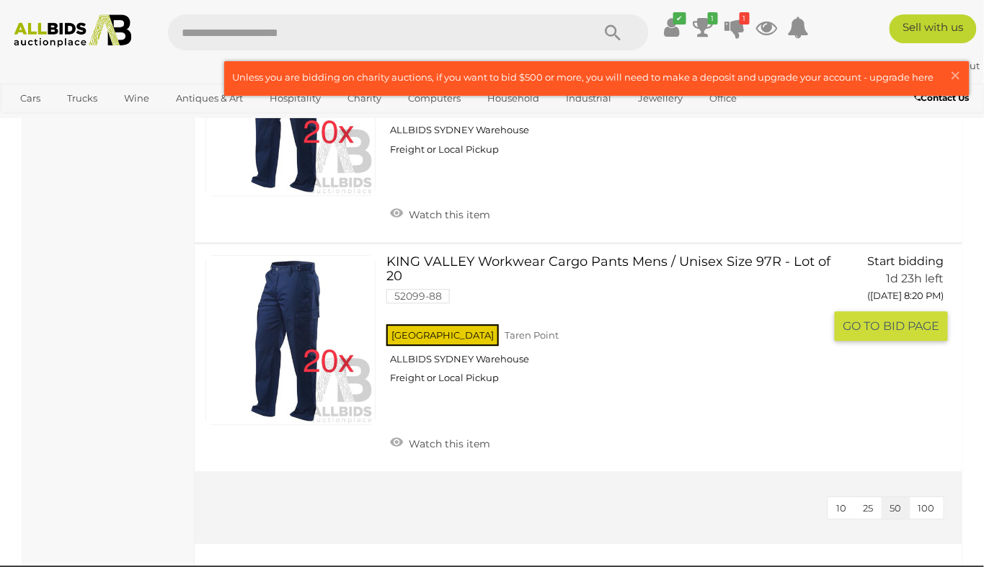
scroll to position [3843, 0]
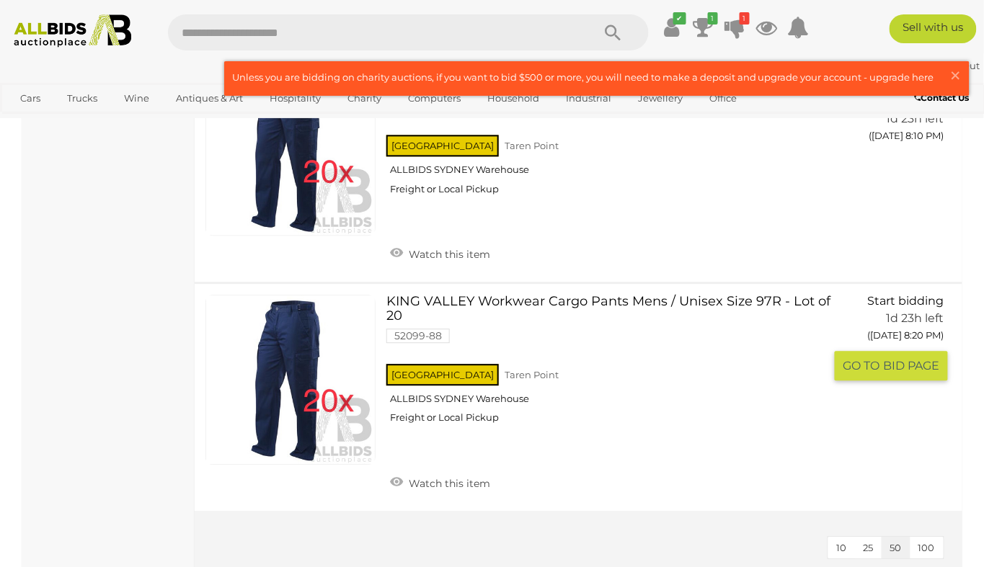
click at [538, 295] on link "KING VALLEY Workwear Cargo Pants Mens / Unisex Size 97R - Lot of 20 52099-88 NS…" at bounding box center [610, 365] width 426 height 141
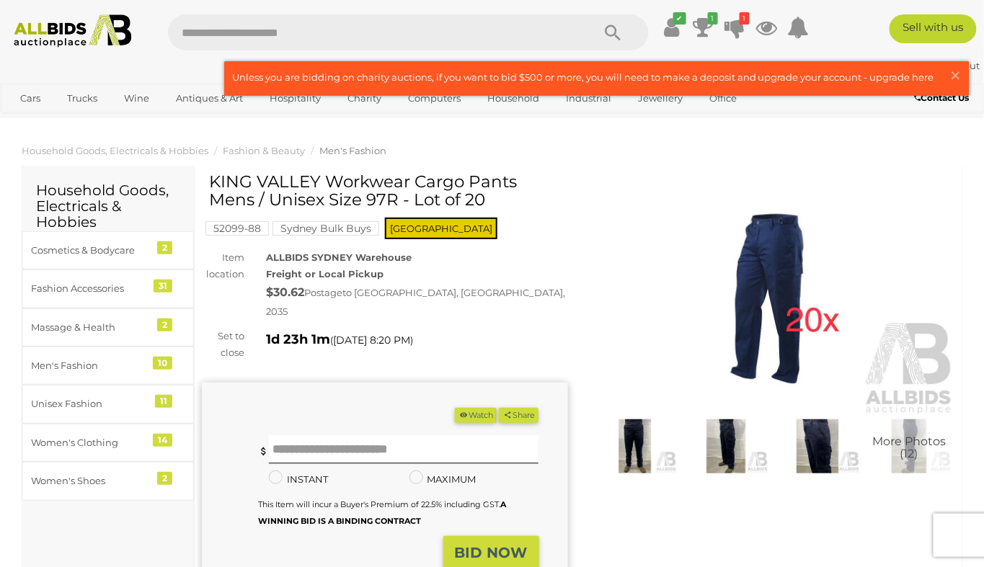
click at [726, 442] on img at bounding box center [726, 446] width 84 height 54
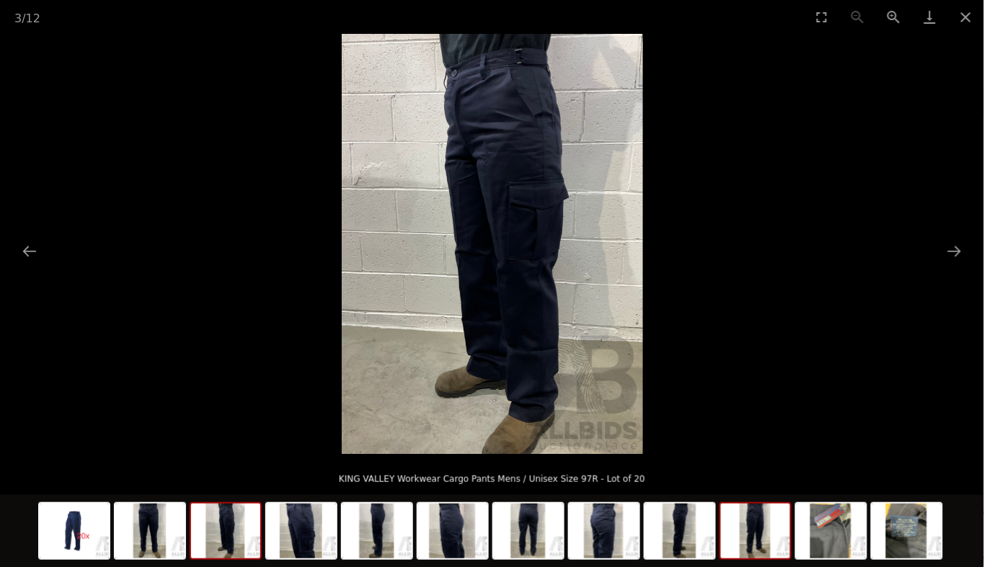
click at [765, 530] on img at bounding box center [755, 531] width 69 height 55
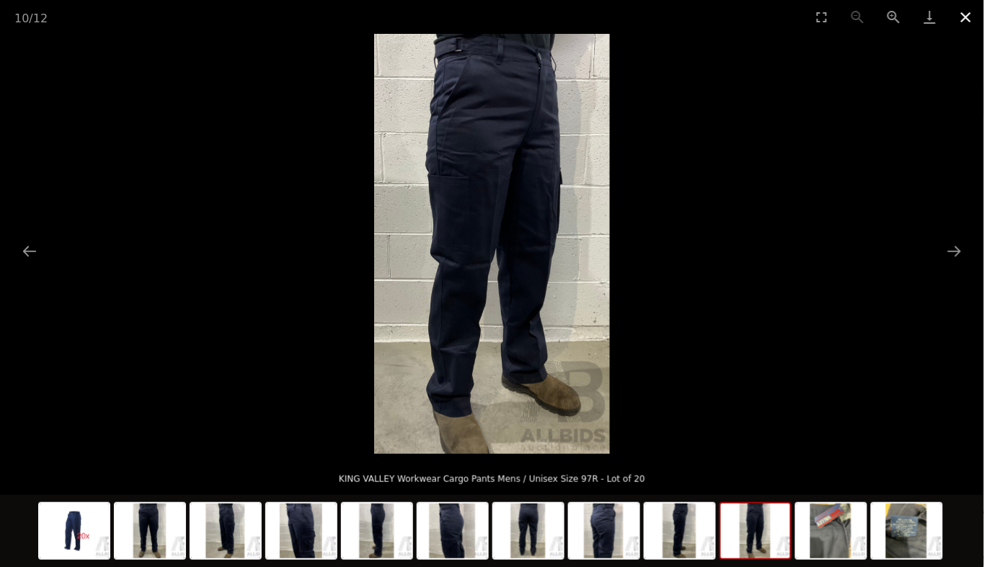
click at [966, 12] on button "Close gallery" at bounding box center [966, 17] width 36 height 34
